Goal: Answer question/provide support

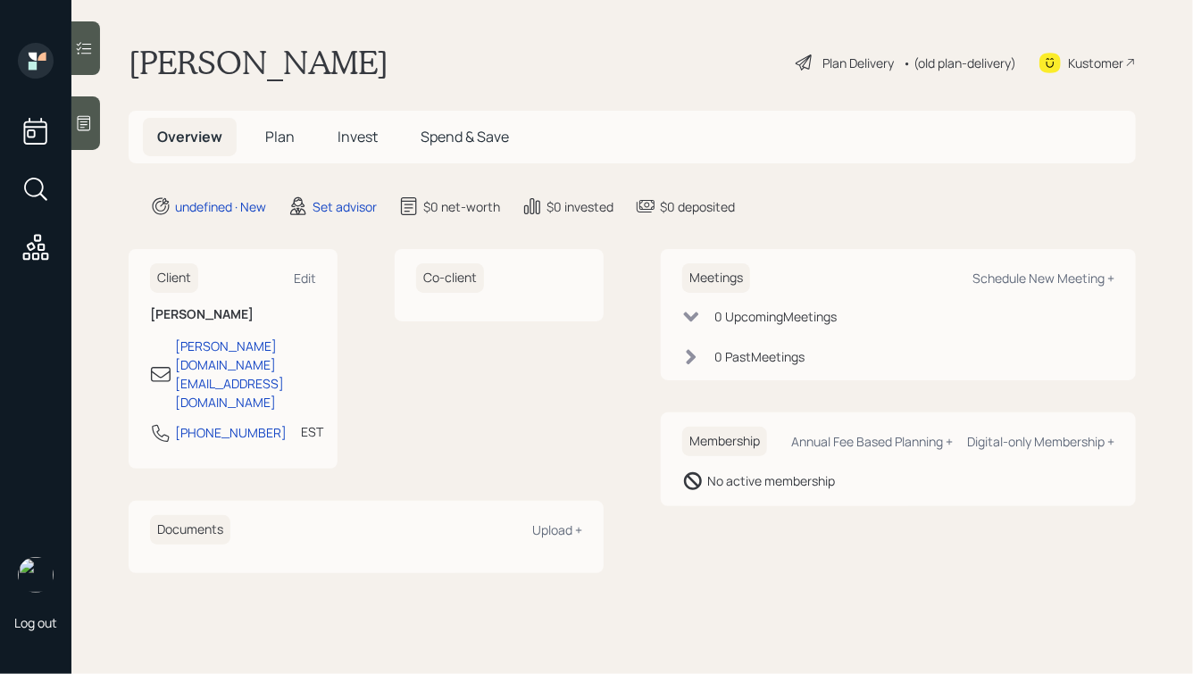
click at [86, 123] on icon at bounding box center [84, 123] width 18 height 18
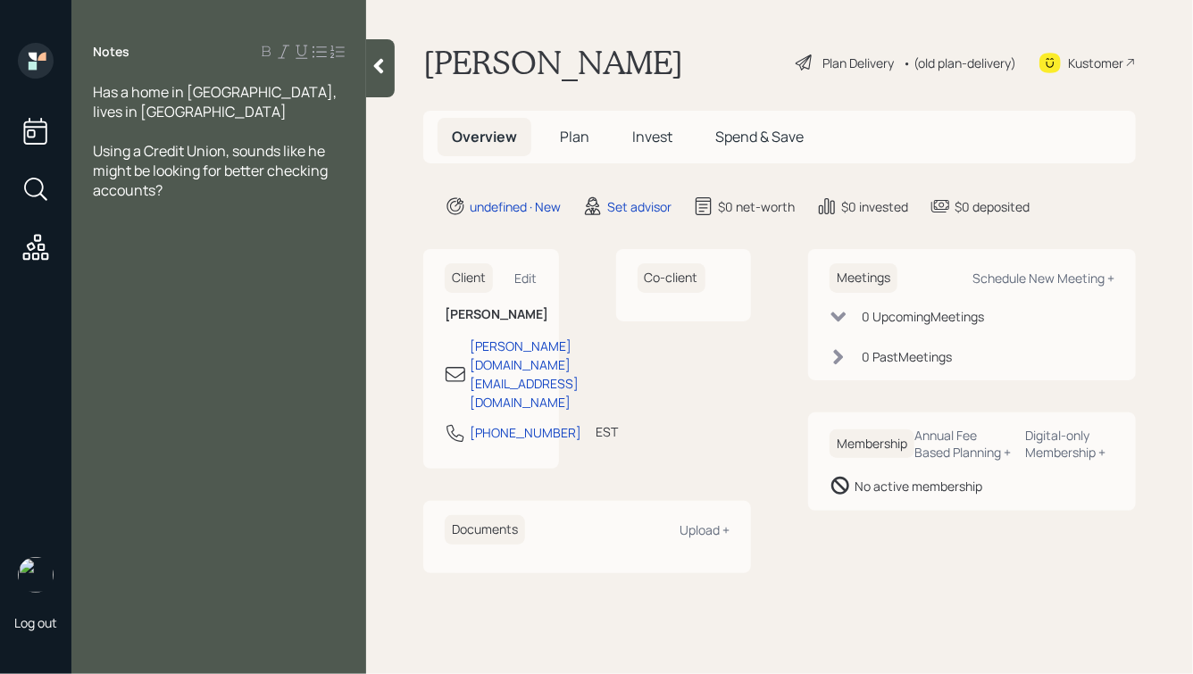
click at [372, 67] on icon at bounding box center [379, 66] width 18 height 18
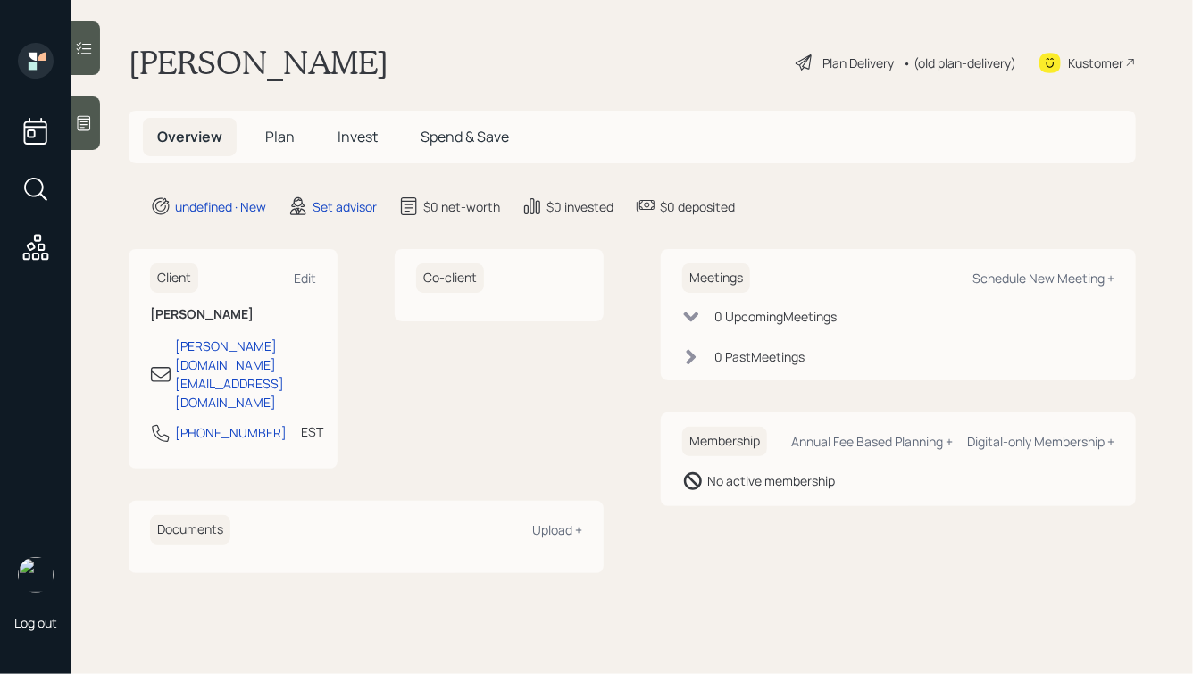
click at [85, 121] on icon at bounding box center [84, 123] width 18 height 18
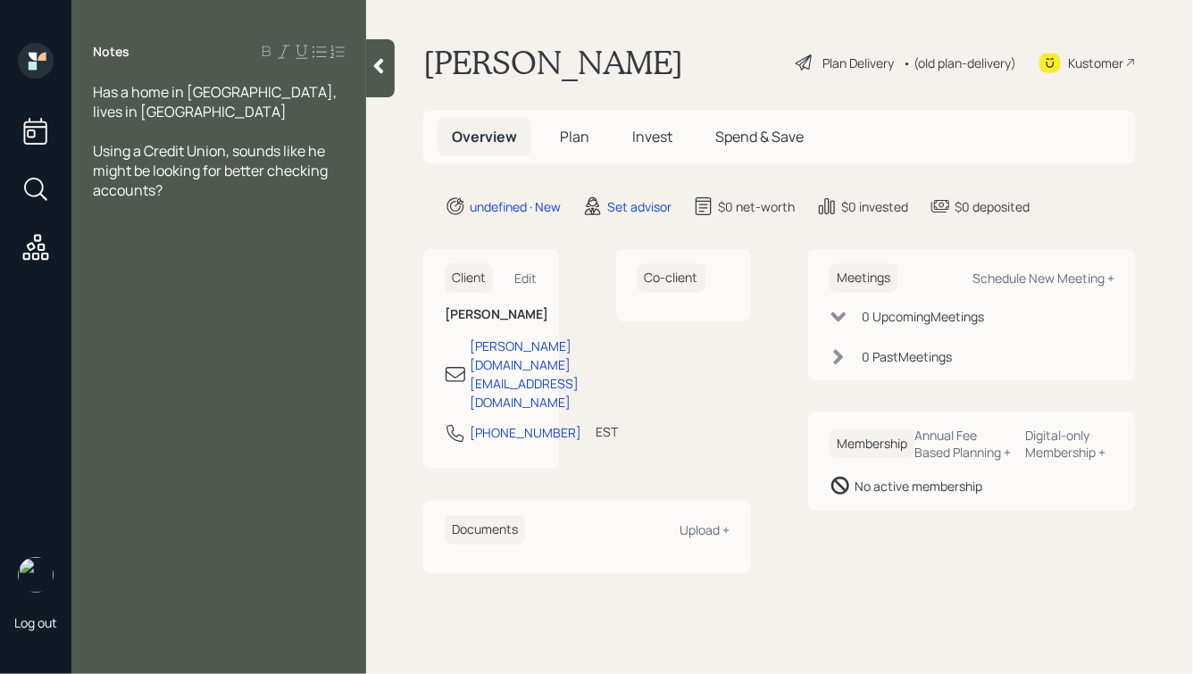
click at [293, 96] on div "Has a home in MA, lives in VA" at bounding box center [219, 101] width 252 height 39
click at [215, 171] on div "Using a Credit Union, sounds like he might be looking for better checking accou…" at bounding box center [219, 170] width 252 height 59
click at [379, 62] on icon at bounding box center [379, 66] width 10 height 15
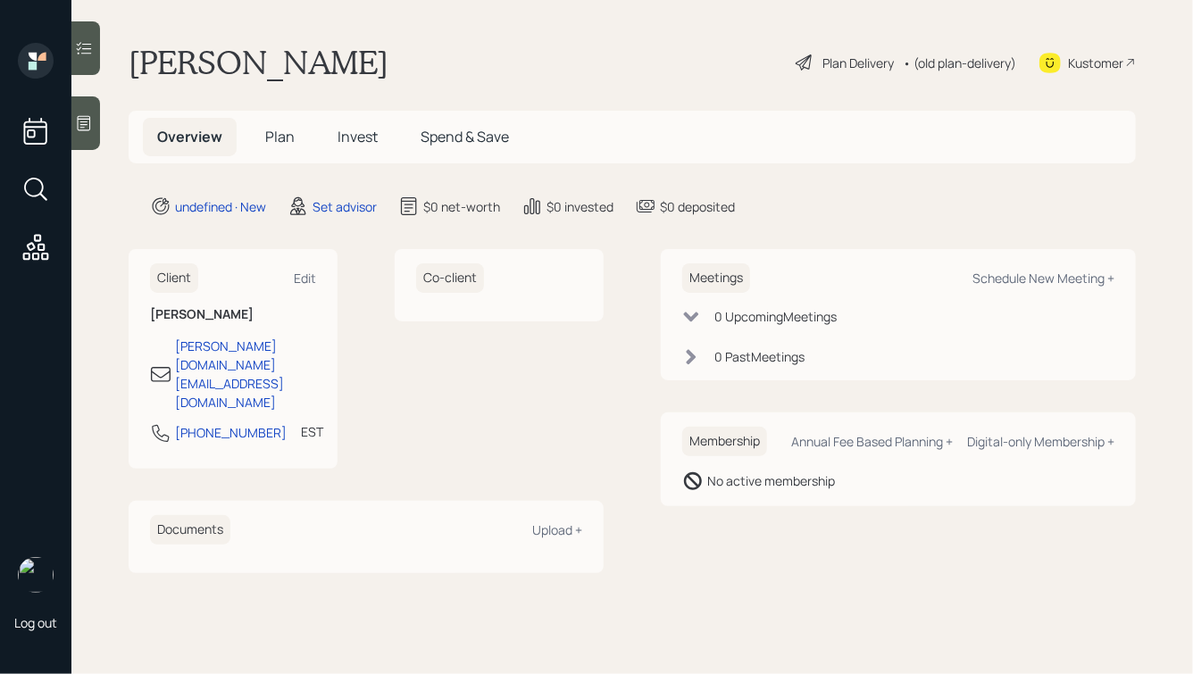
click at [84, 108] on div at bounding box center [85, 123] width 29 height 54
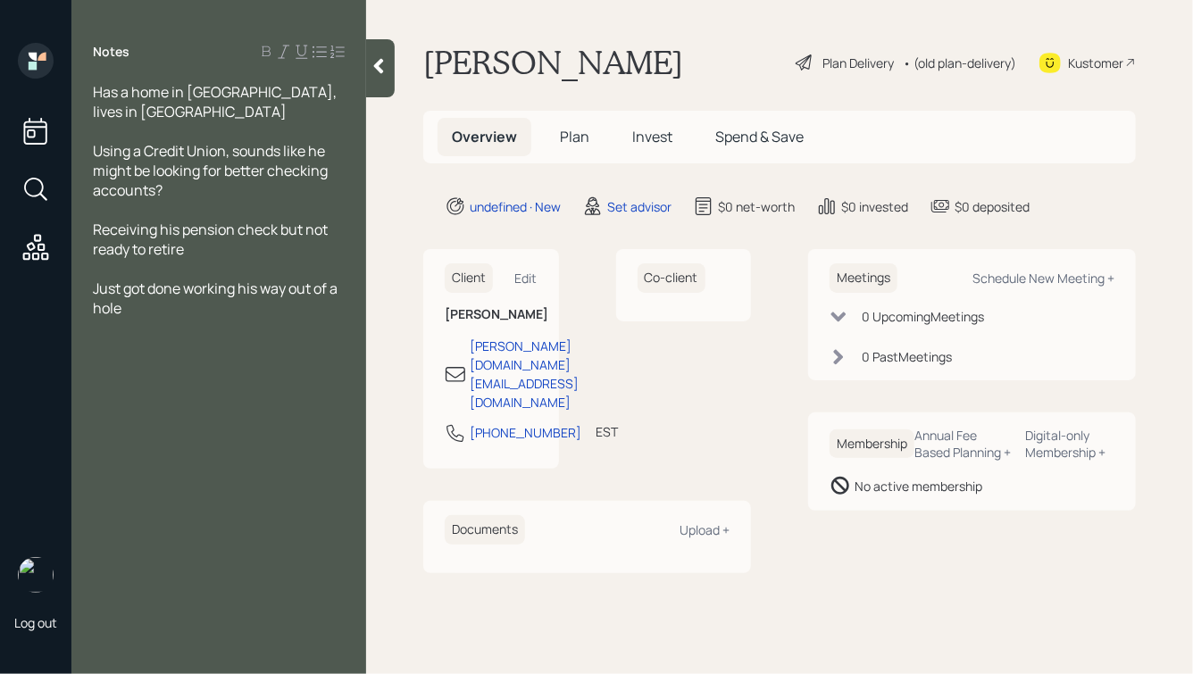
click at [372, 70] on icon at bounding box center [379, 66] width 18 height 18
